Goal: Information Seeking & Learning: Learn about a topic

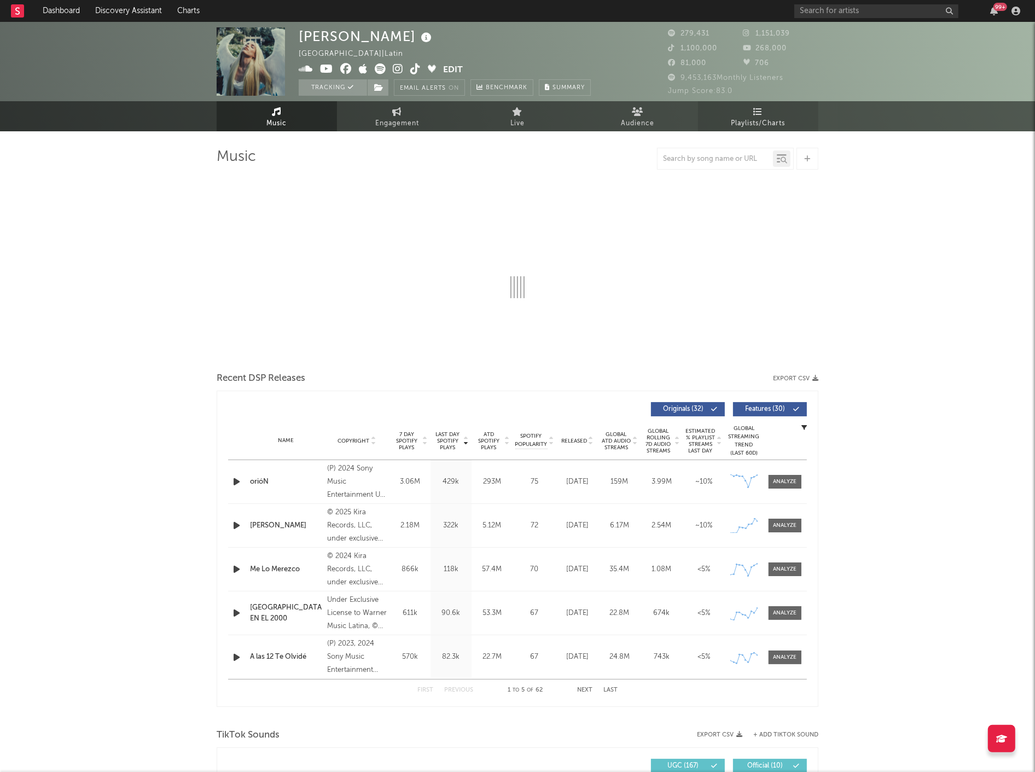
click at [764, 121] on span "Playlists/Charts" at bounding box center [758, 123] width 54 height 13
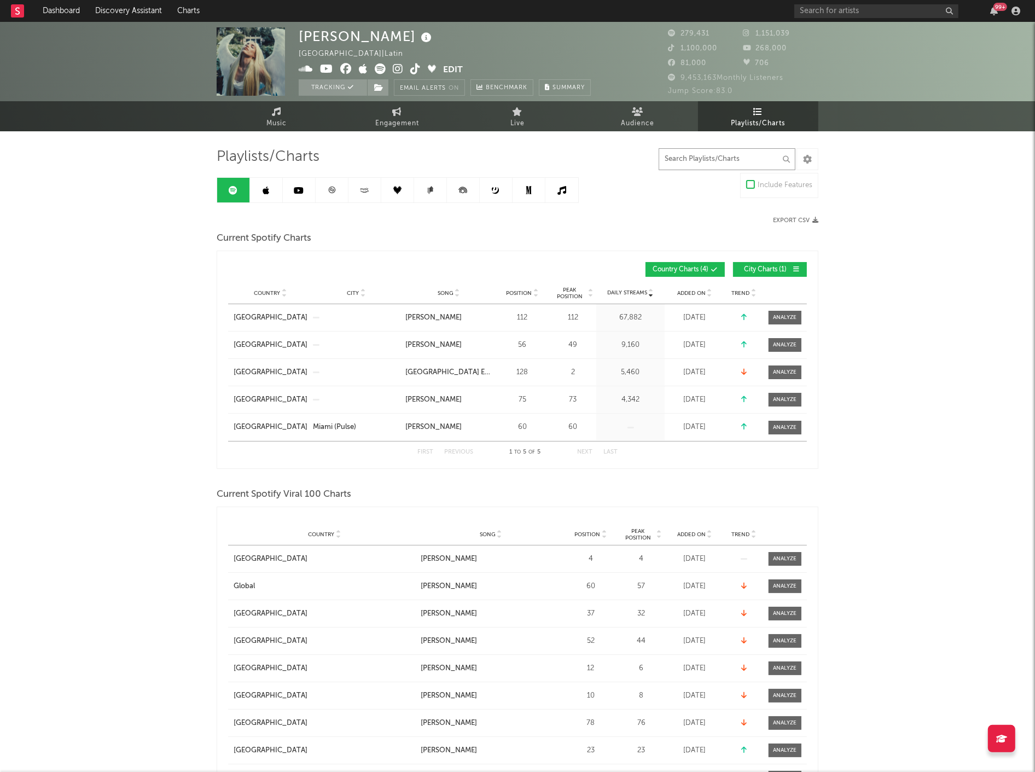
click at [718, 161] on input "text" at bounding box center [727, 159] width 137 height 22
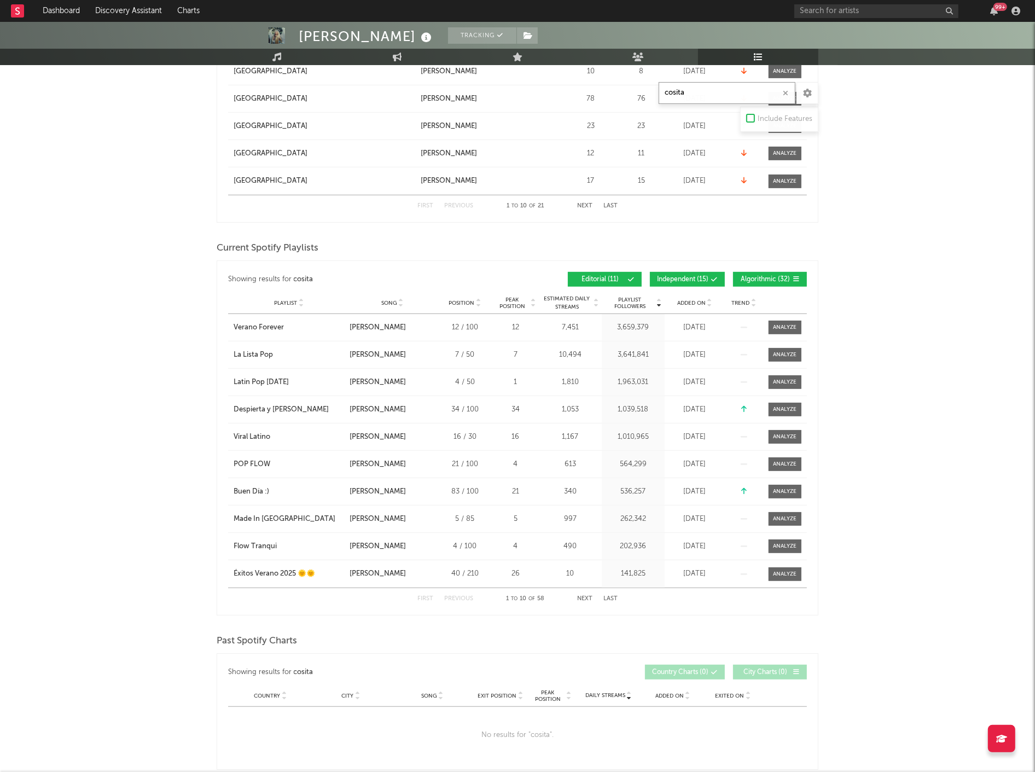
scroll to position [668, 0]
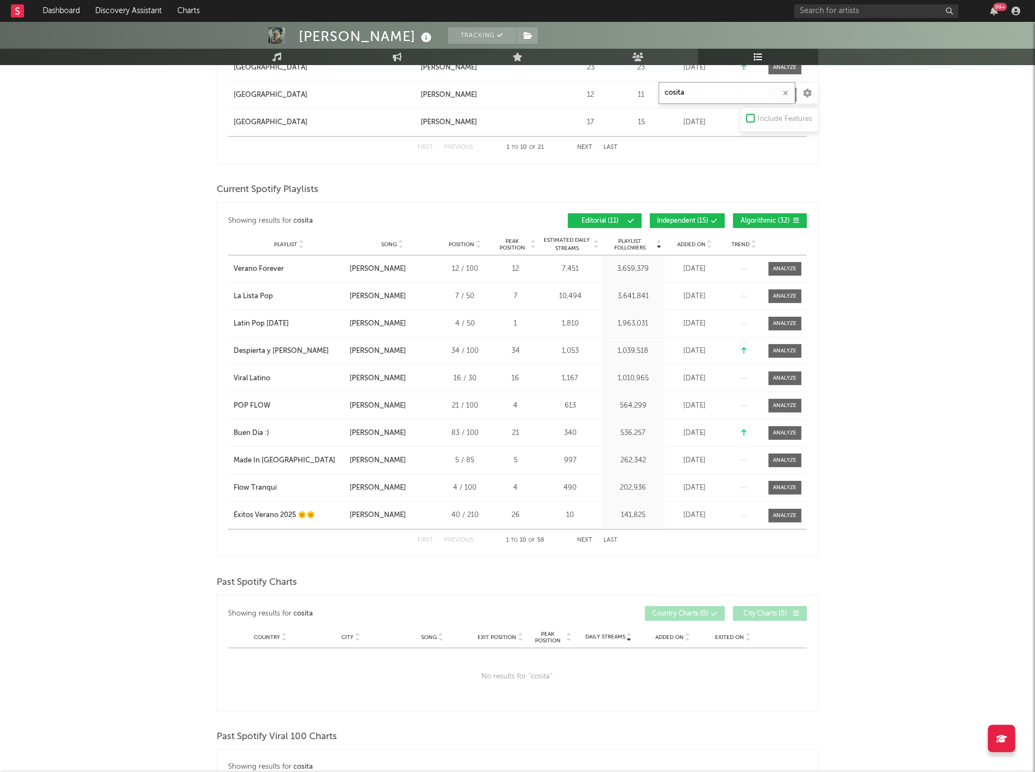
type input "cosita"
click at [689, 210] on div "Showing results for cosita Playlist Followers Playlist Song Position Peak Posit…" at bounding box center [517, 221] width 579 height 26
click at [691, 218] on span "Independent ( 15 )" at bounding box center [682, 221] width 51 height 7
click at [783, 218] on span "Algorithmic ( 32 )" at bounding box center [765, 221] width 50 height 7
